Goal: Information Seeking & Learning: Learn about a topic

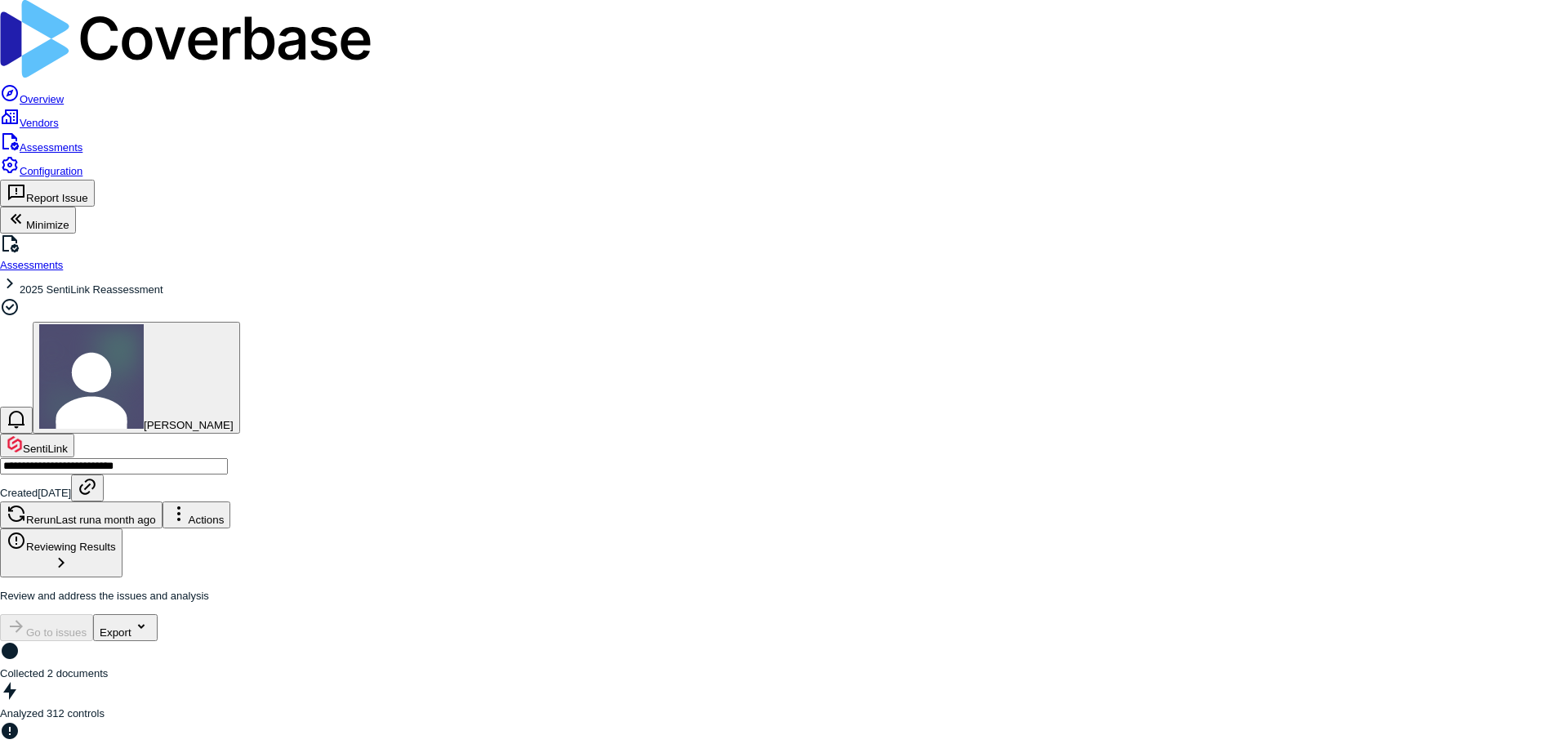
drag, startPoint x: 287, startPoint y: 149, endPoint x: 914, endPoint y: 171, distance: 627.4
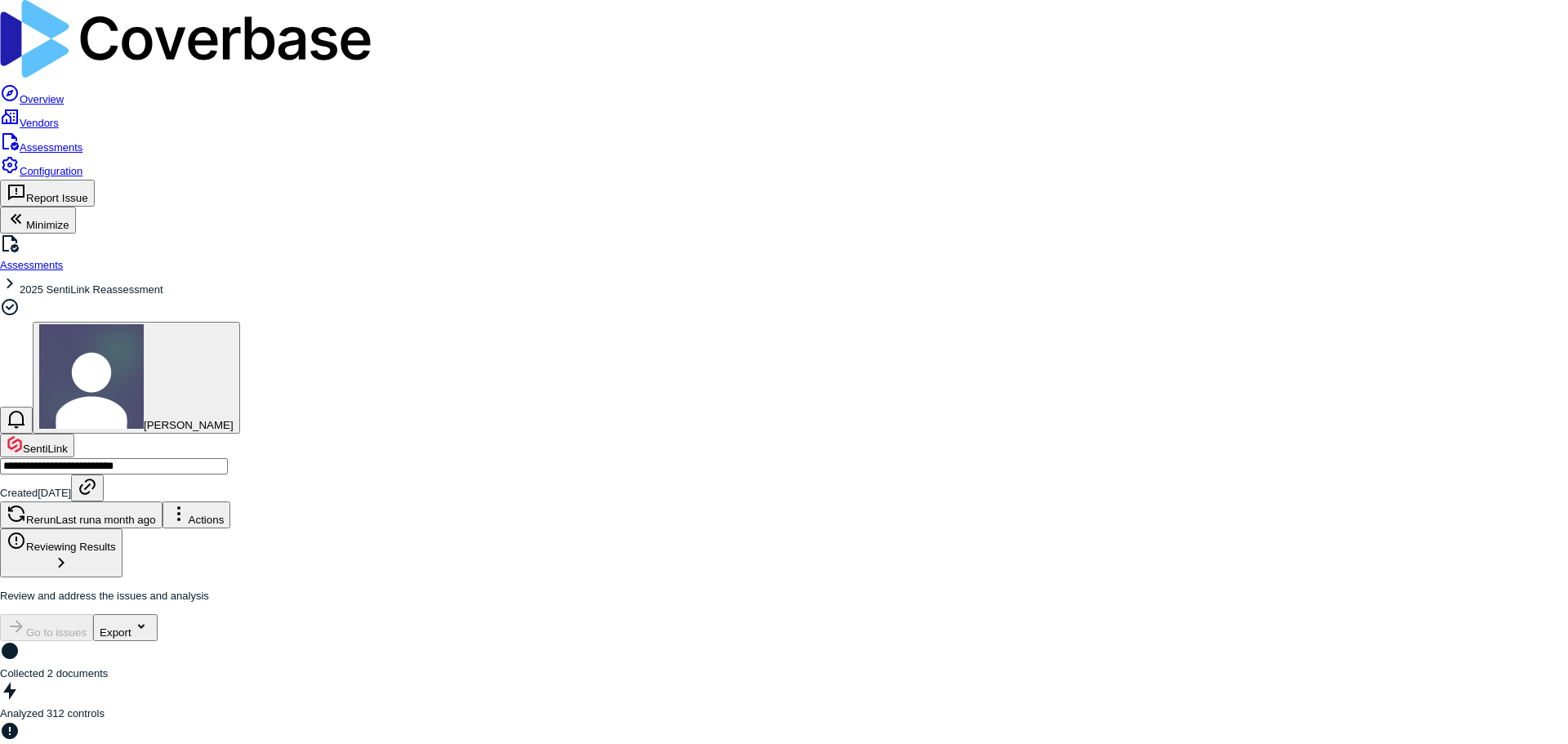
drag, startPoint x: 872, startPoint y: 174, endPoint x: 271, endPoint y: 147, distance: 601.6
copy p "Could you please provide documentation detailing your certificate revocation pr…"
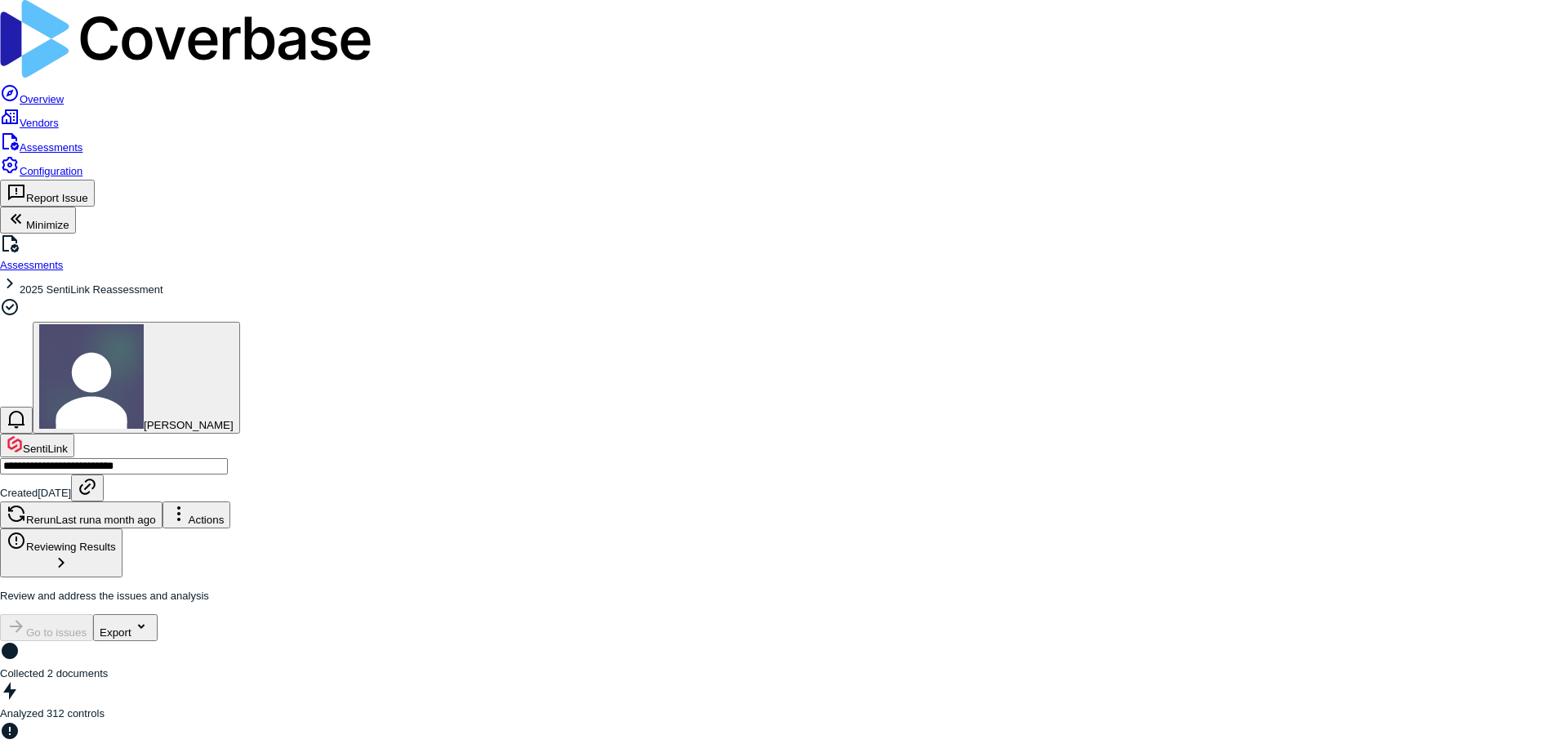
drag, startPoint x: 493, startPoint y: 194, endPoint x: 271, endPoint y: 141, distance: 228.2
copy p "Could you provide specific details about your electronic transmission security …"
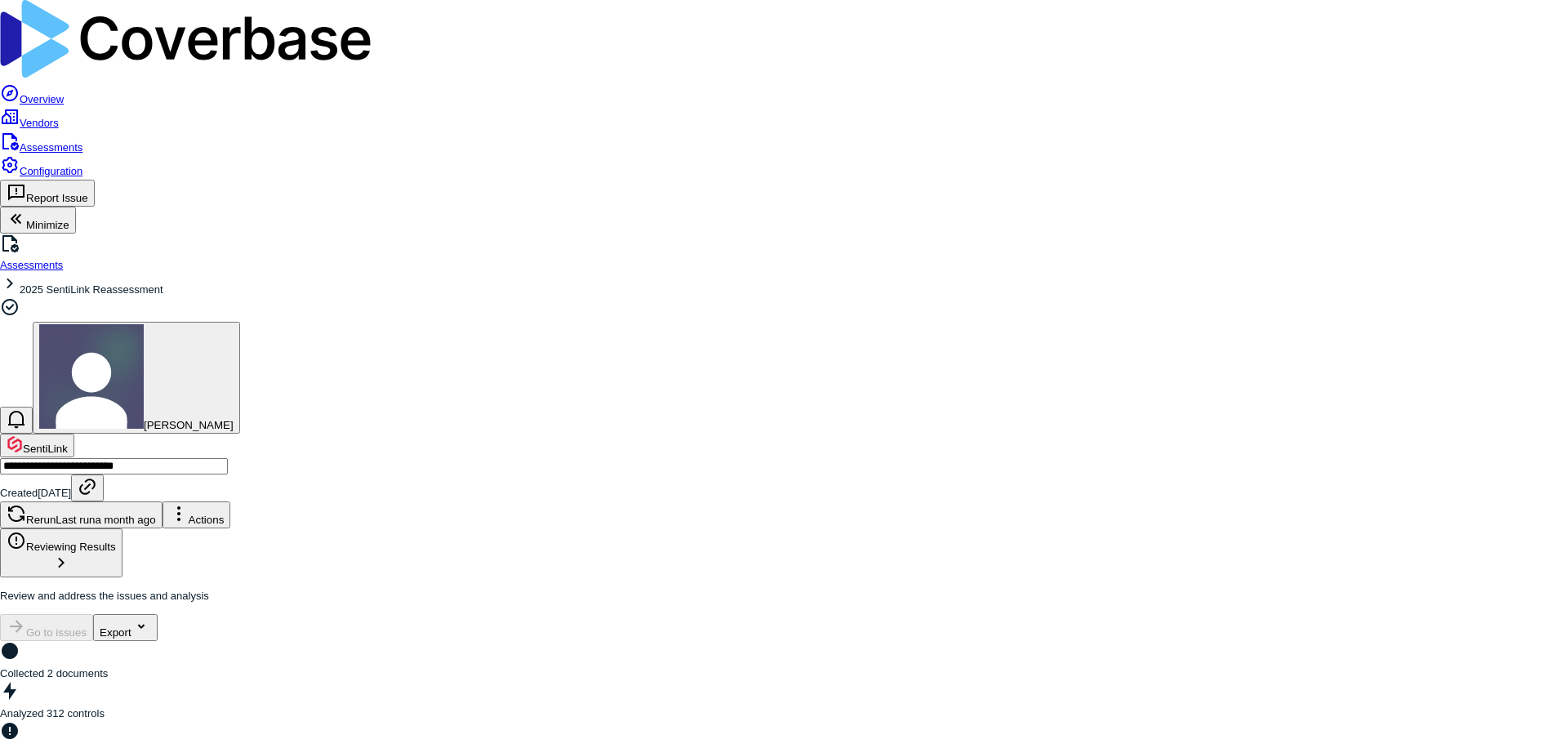
drag, startPoint x: 423, startPoint y: 204, endPoint x: 293, endPoint y: 155, distance: 138.9
copy p "In reviewing your Information Security Policy and Data Protection and Governanc…"
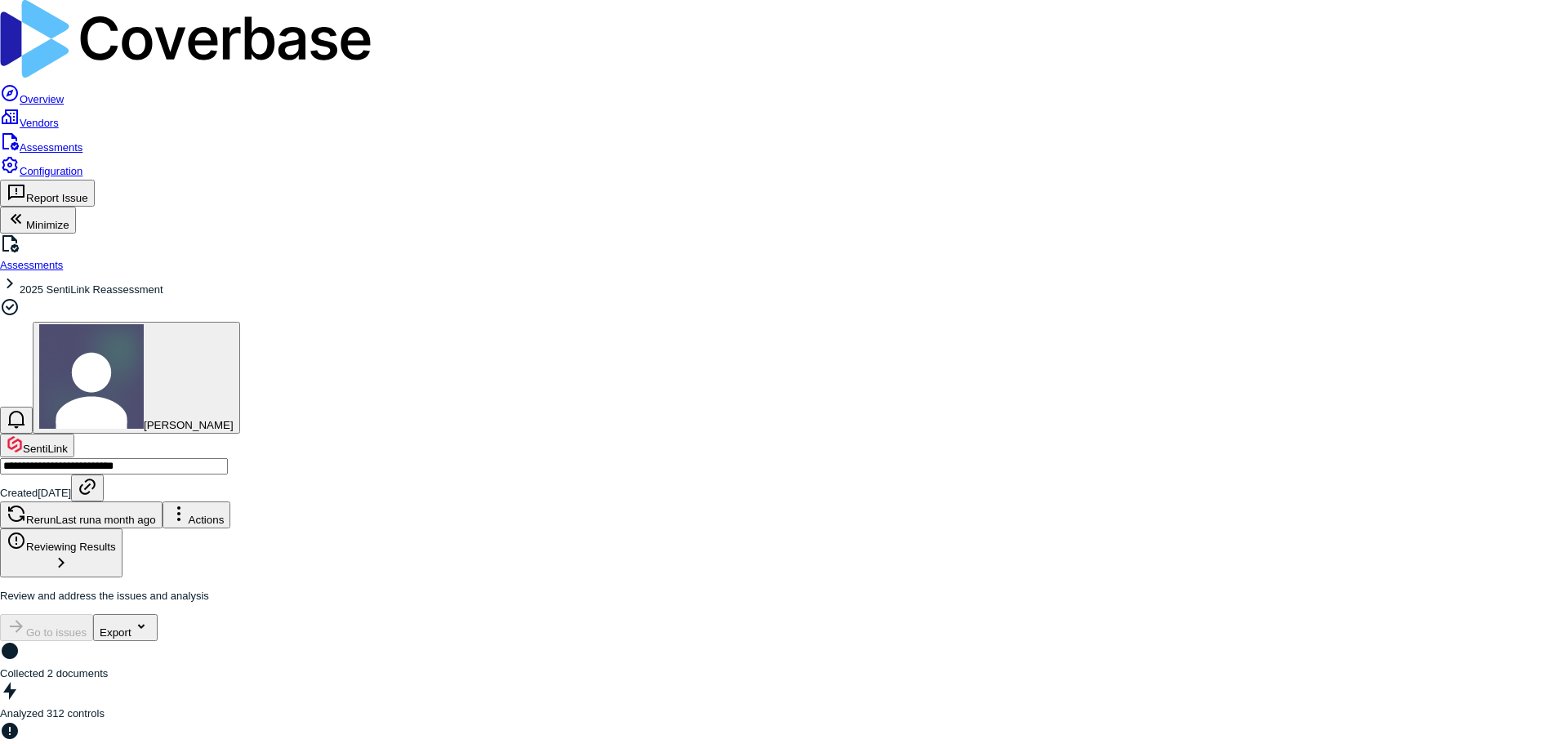
drag, startPoint x: 397, startPoint y: 193, endPoint x: 271, endPoint y: 139, distance: 137.1
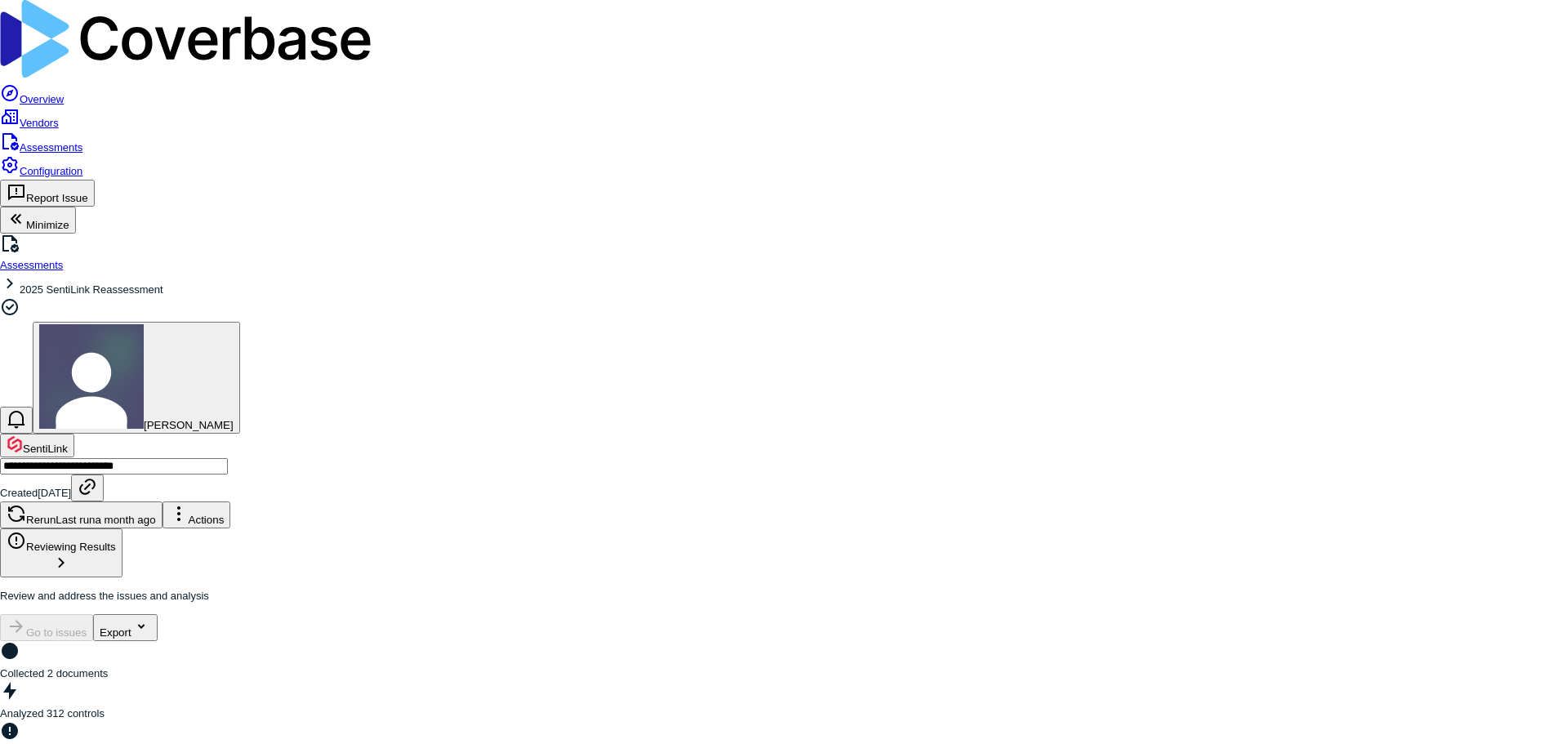
copy p "In your Employee Handbook and HR documentation, we couldn't locate information …"
drag, startPoint x: 641, startPoint y: 208, endPoint x: 620, endPoint y: 210, distance: 21.1
drag, startPoint x: 607, startPoint y: 207, endPoint x: 252, endPoint y: 148, distance: 359.9
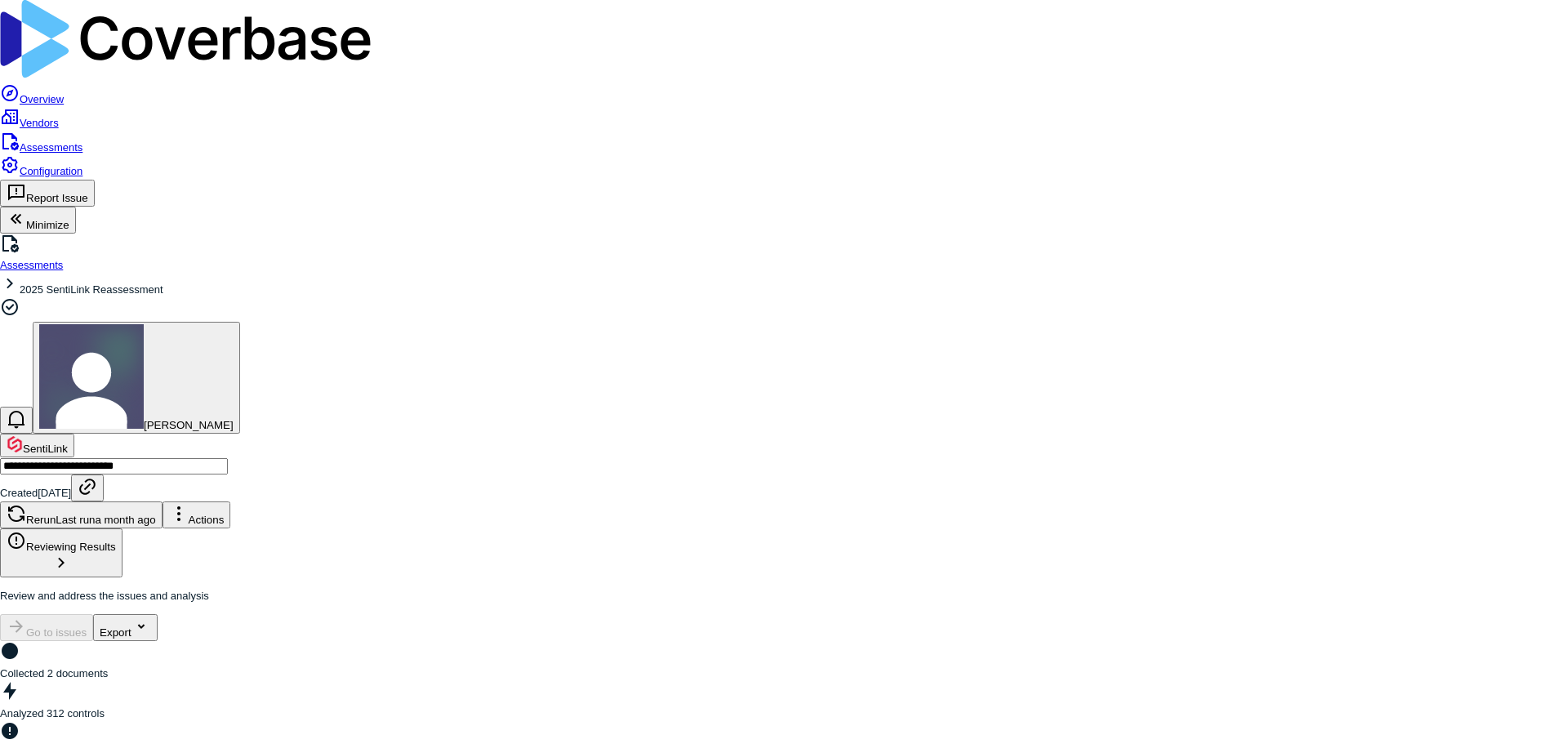
copy p "Can you please provide details about your process for changing service account …"
drag, startPoint x: 708, startPoint y: 146, endPoint x: 232, endPoint y: 147, distance: 476.0
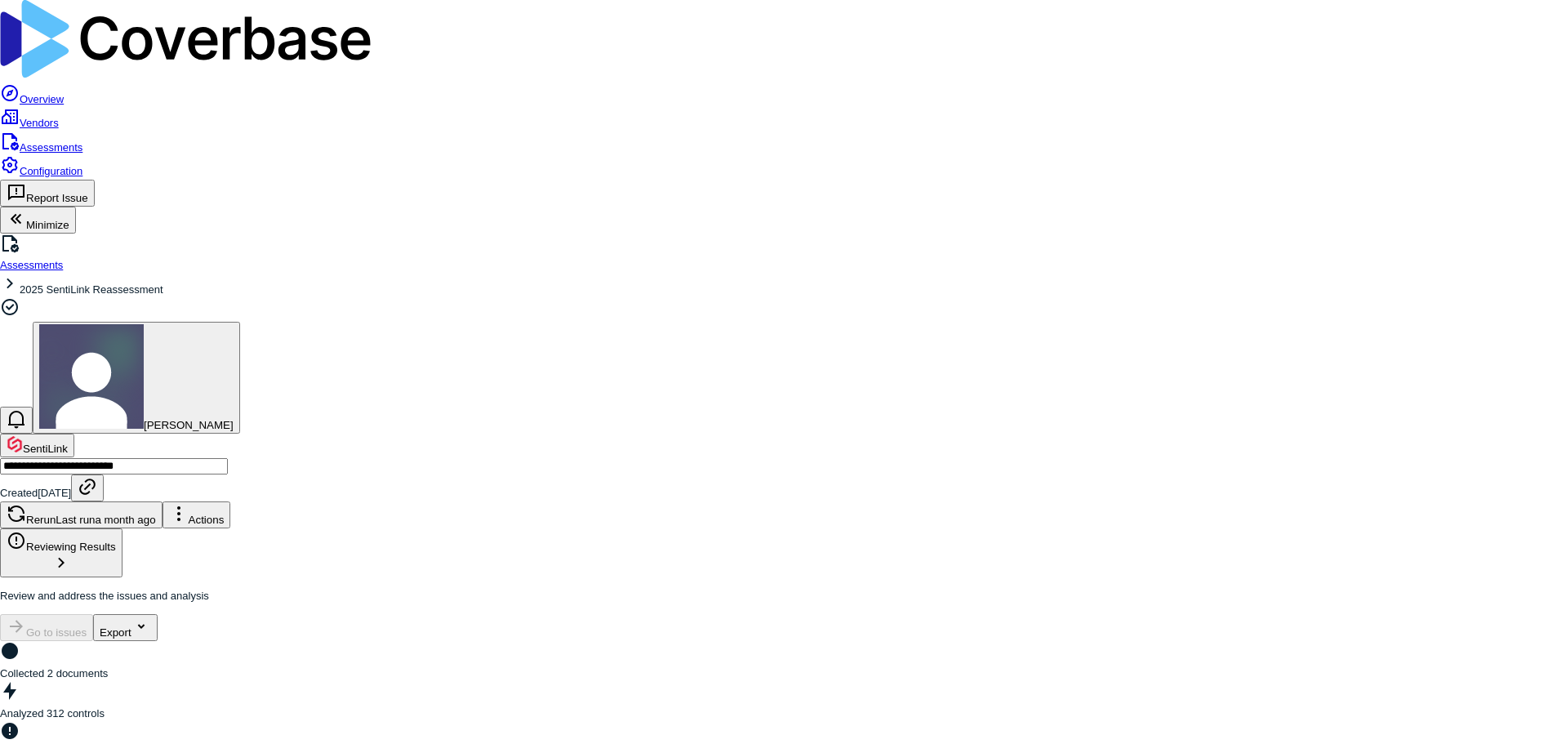
drag, startPoint x: 704, startPoint y: 149, endPoint x: 257, endPoint y: 152, distance: 447.0
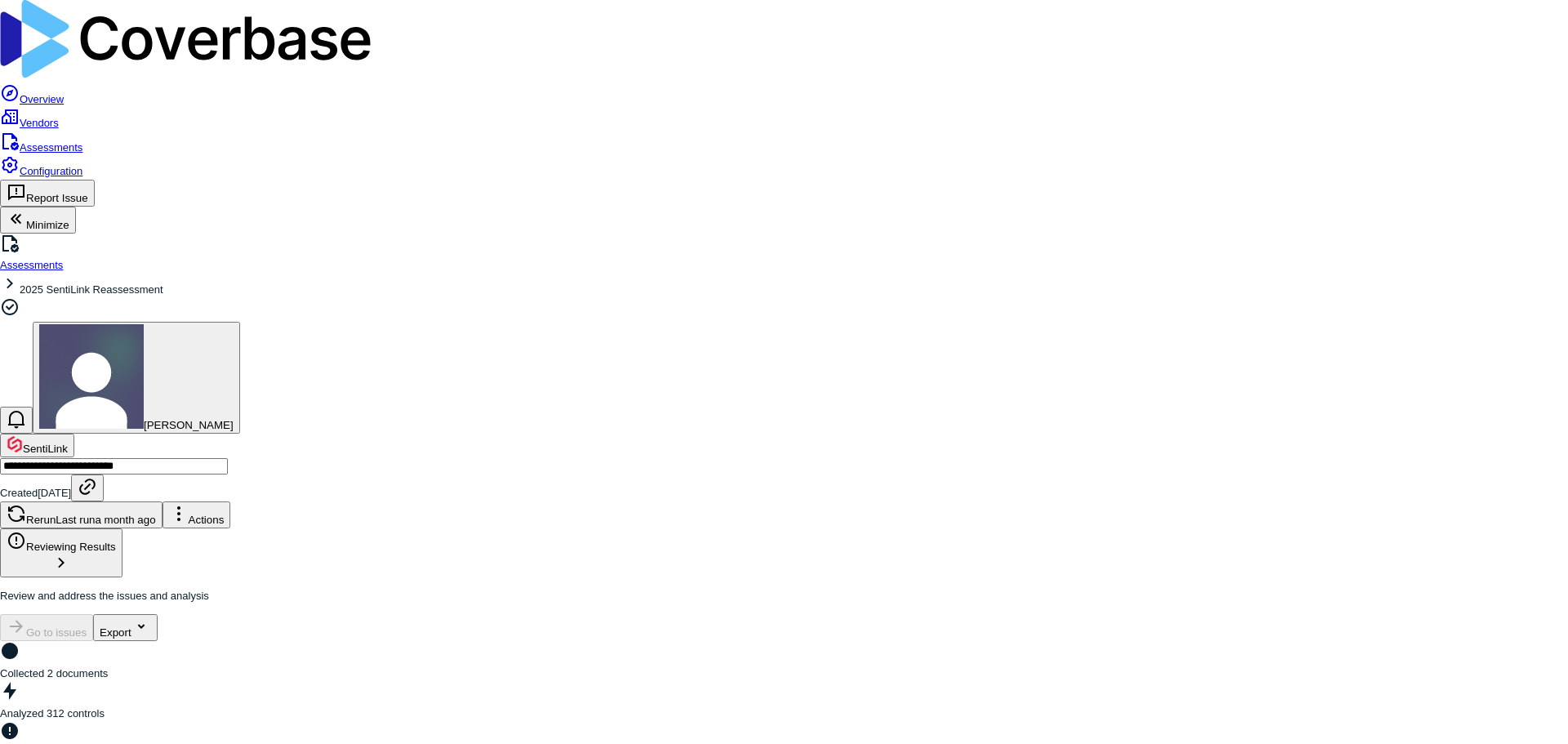
drag, startPoint x: 549, startPoint y: 165, endPoint x: 258, endPoint y: 154, distance: 291.2
copy p "Could you please confirm if your password policy prohibits the use of any part …"
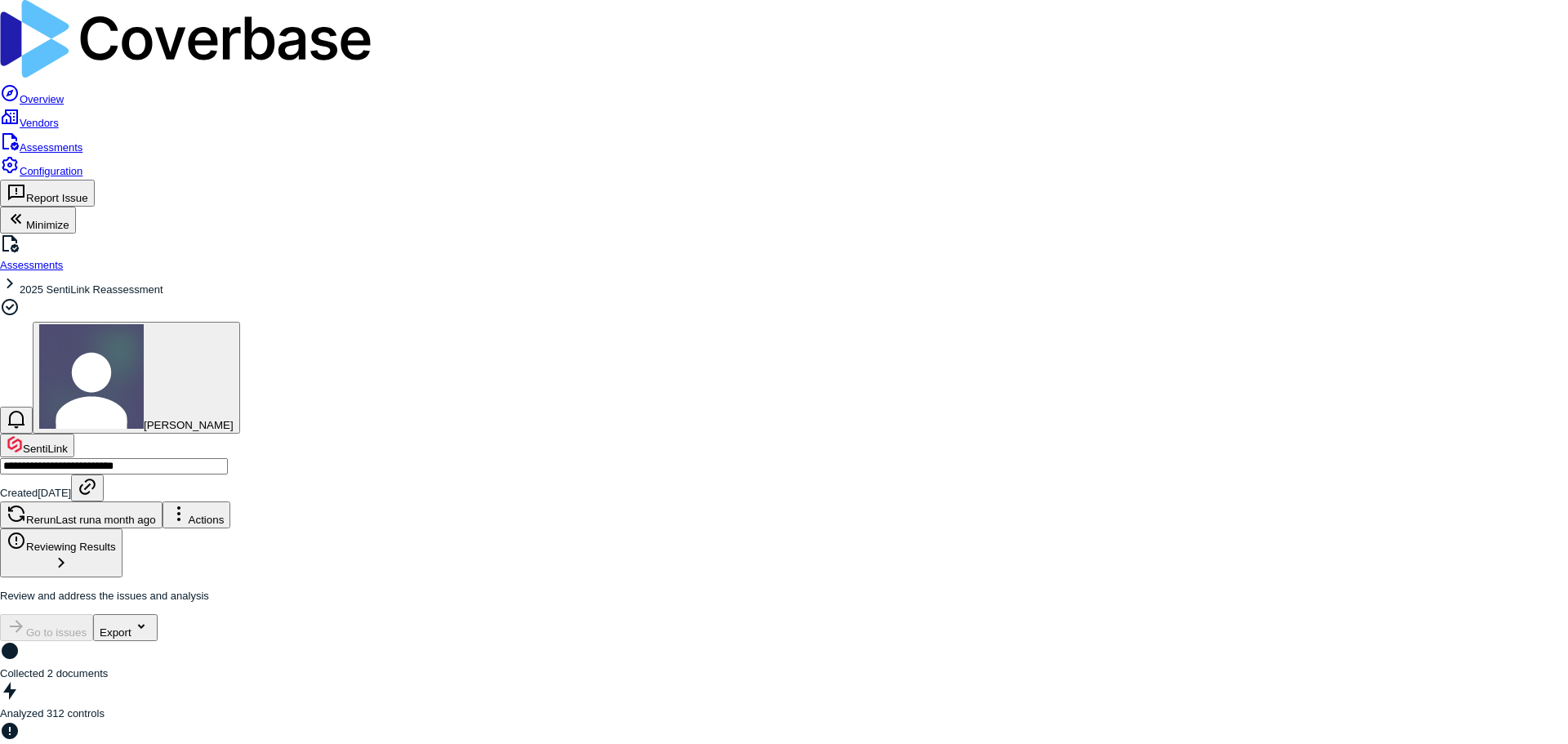
drag, startPoint x: 333, startPoint y: 206, endPoint x: 283, endPoint y: 148, distance: 76.6
copy p "In your password policy documentation, I notice comprehensive security controls…"
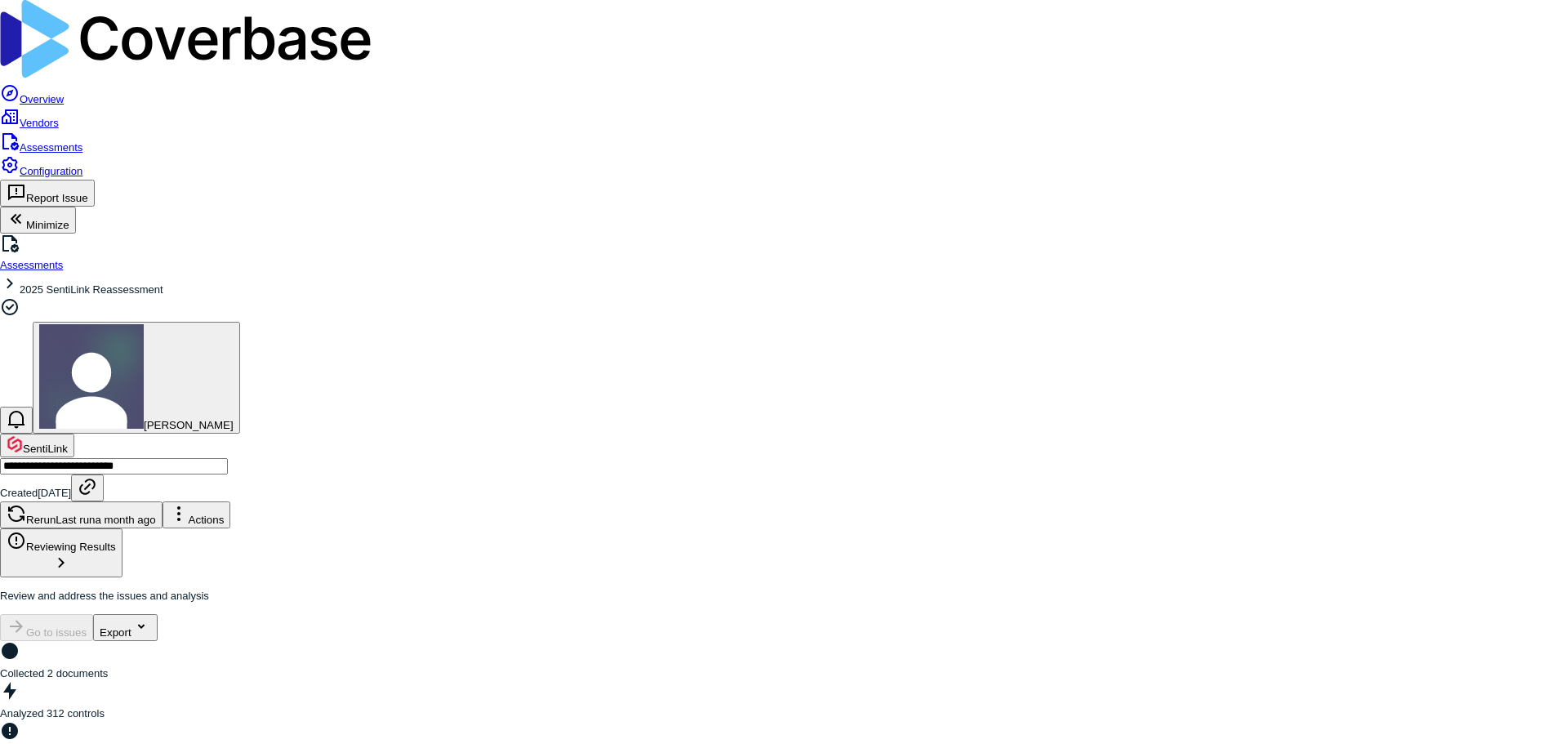
drag, startPoint x: 747, startPoint y: 193, endPoint x: 255, endPoint y: 152, distance: 493.7
copy p "We noted in our assessment that while SentiLink has password policies and multi…"
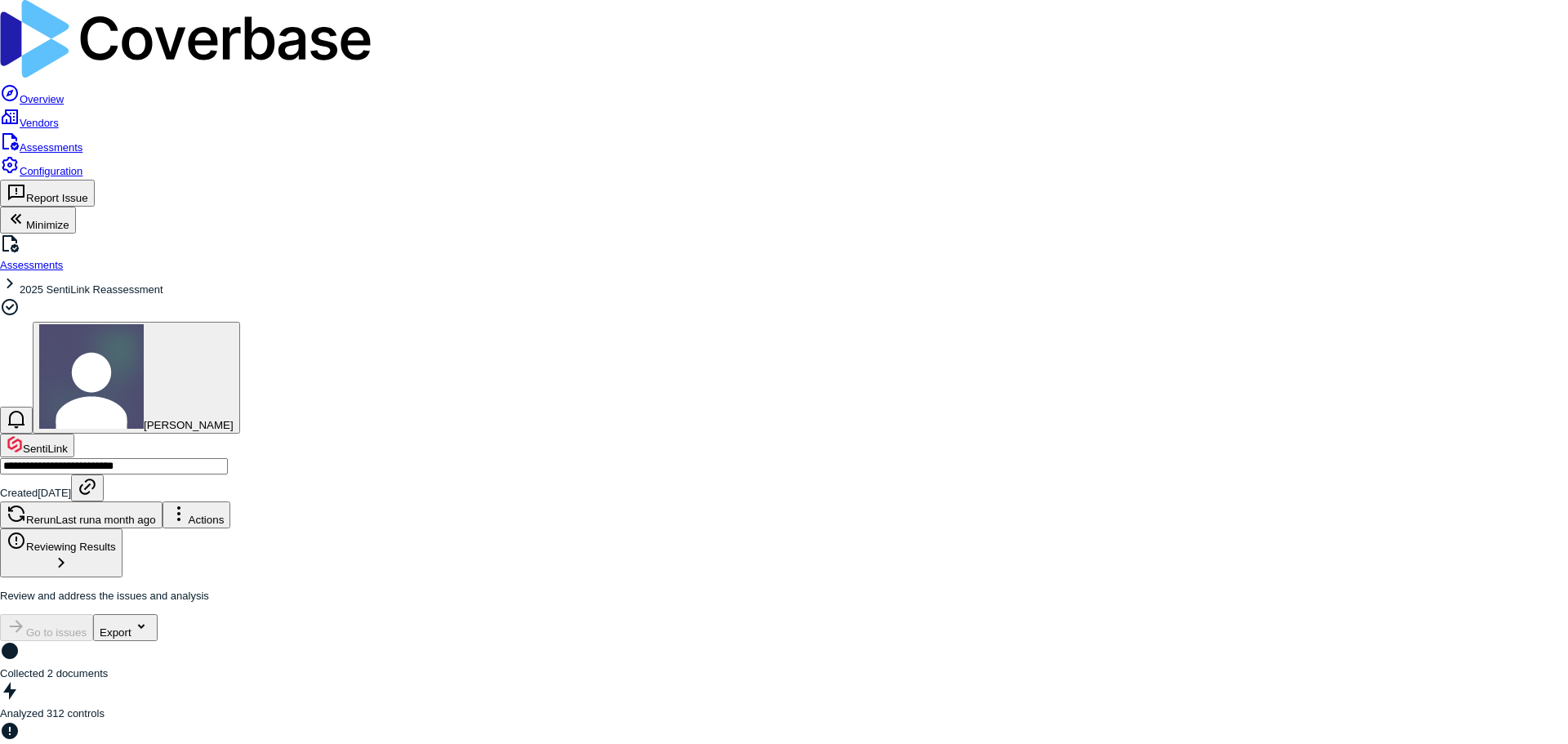
drag, startPoint x: 771, startPoint y: 178, endPoint x: 243, endPoint y: 141, distance: 529.3
drag, startPoint x: 771, startPoint y: 175, endPoint x: 278, endPoint y: 143, distance: 494.0
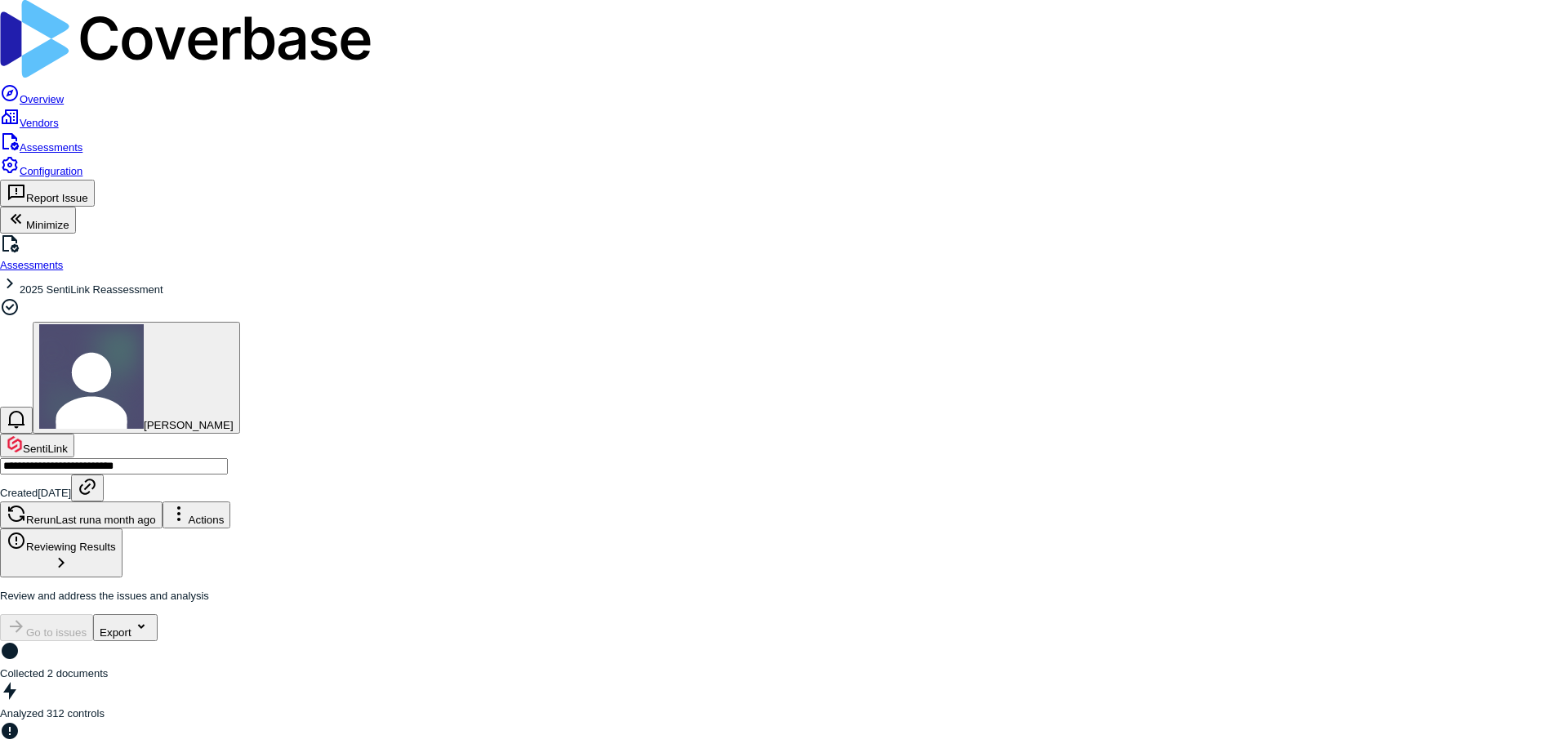
copy p "Could you please provide evidence that SentiLink displays log-on banners contai…"
drag, startPoint x: 643, startPoint y: 208, endPoint x: 274, endPoint y: 151, distance: 373.4
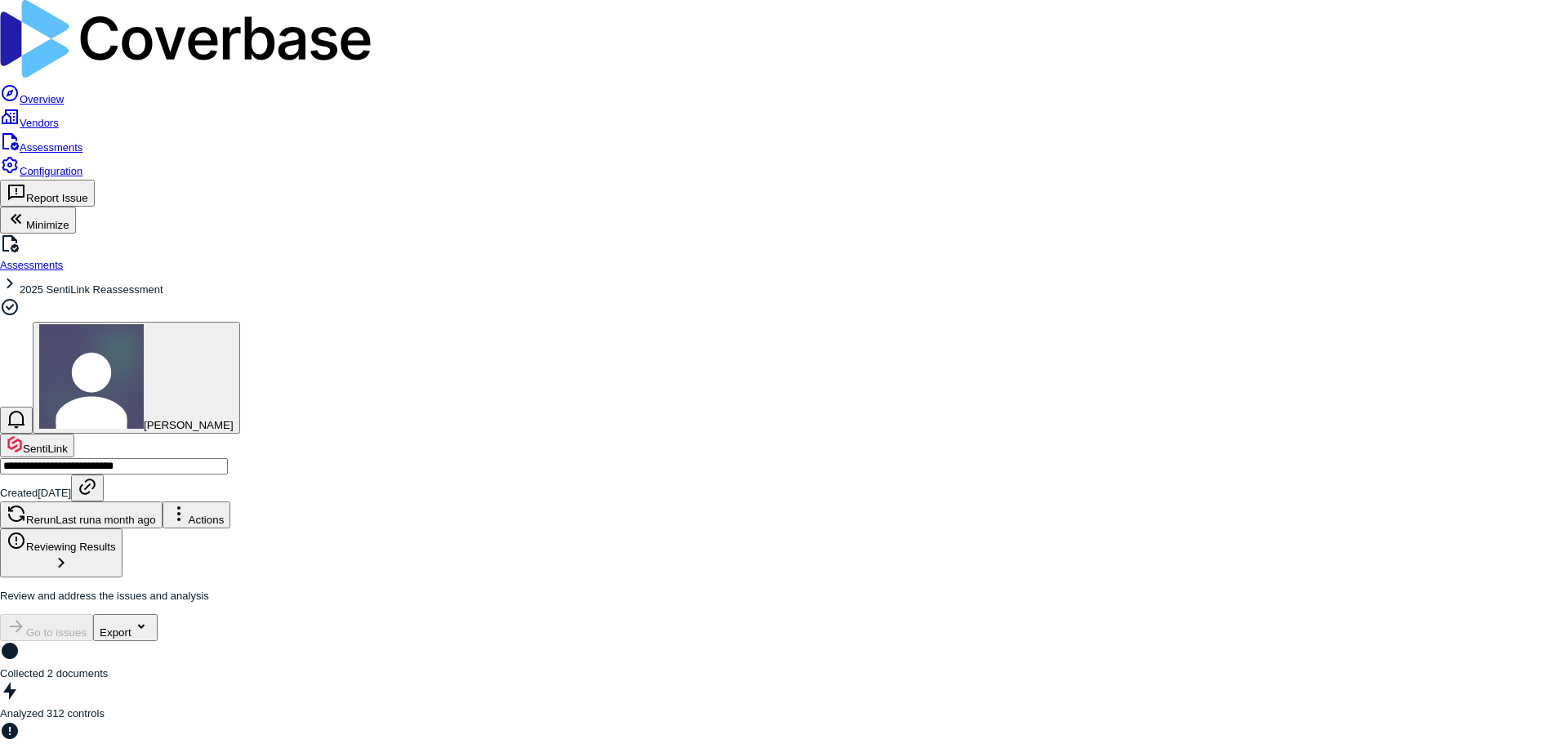
copy p "Could you please provide evidence that SentiLink implements login banners on sy…"
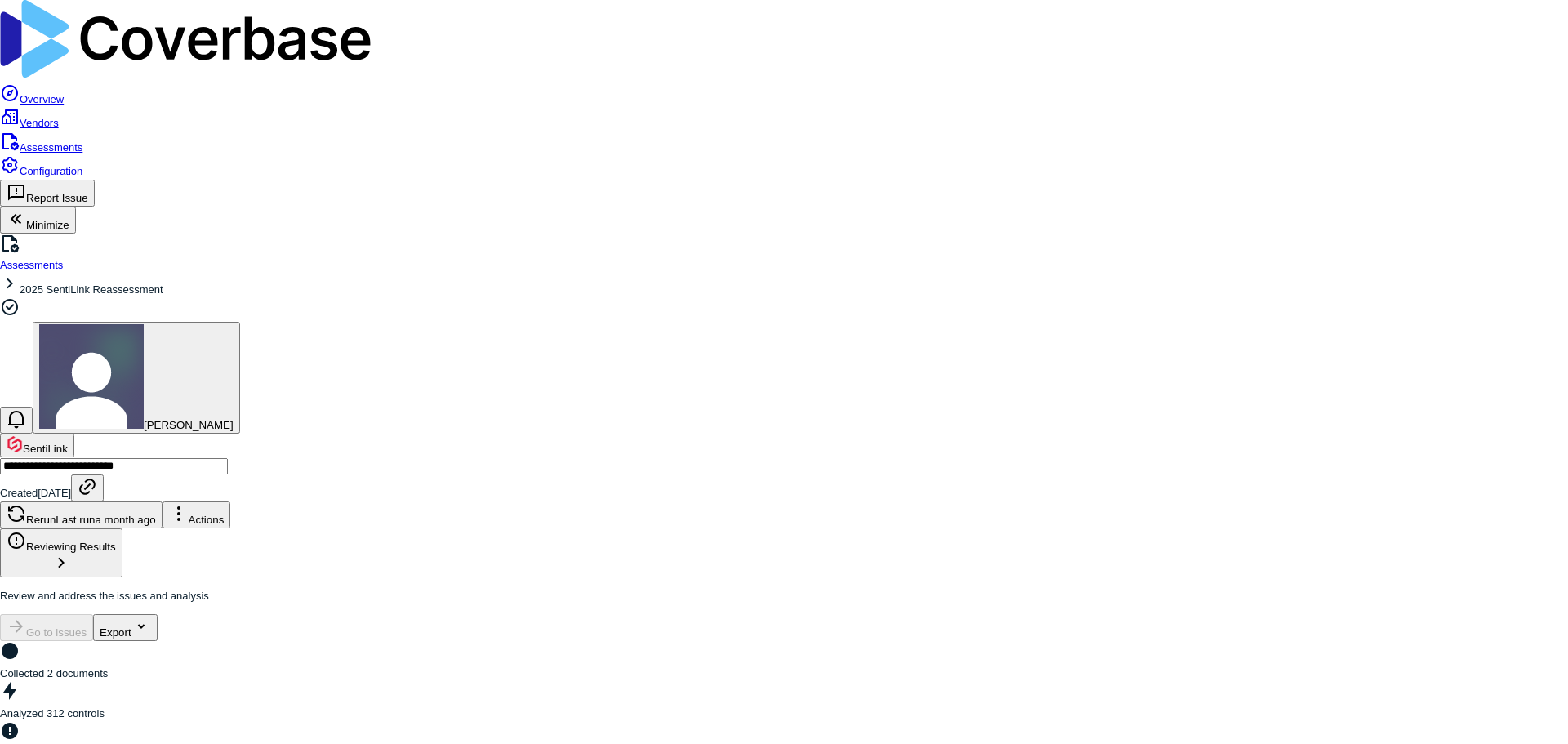
scroll to position [6513, 0]
drag, startPoint x: 1526, startPoint y: 28, endPoint x: 1135, endPoint y: 128, distance: 403.6
